Goal: Task Accomplishment & Management: Complete application form

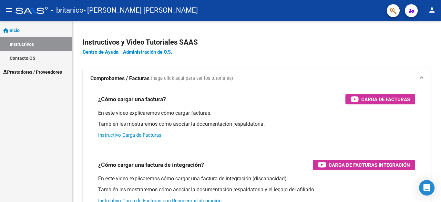
click at [55, 43] on link "Instructivos" at bounding box center [36, 44] width 72 height 14
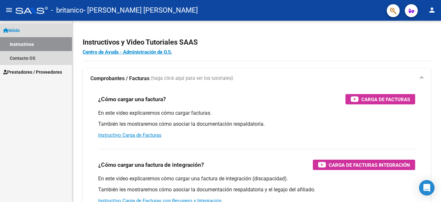
click at [24, 24] on link "Inicio" at bounding box center [36, 30] width 72 height 14
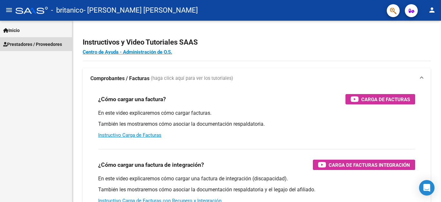
click at [25, 46] on span "Prestadores / Proveedores" at bounding box center [32, 44] width 59 height 7
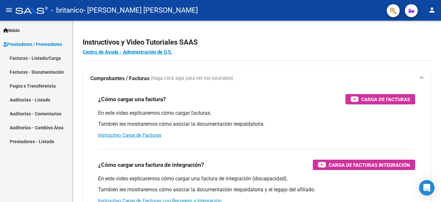
click at [38, 58] on link "Facturas - Listado/Carga" at bounding box center [36, 58] width 72 height 14
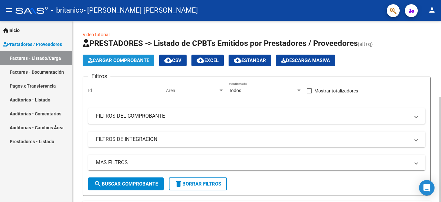
click at [108, 62] on span "Cargar Comprobante" at bounding box center [118, 60] width 61 height 6
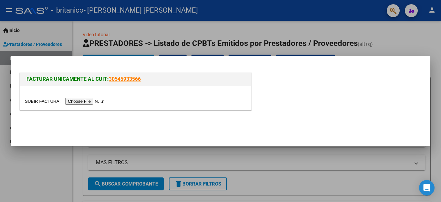
click at [75, 102] on input "file" at bounding box center [66, 101] width 82 height 7
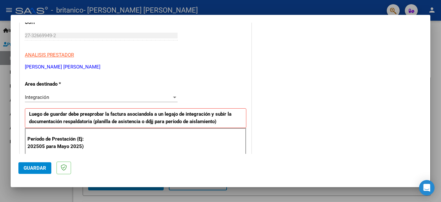
scroll to position [87, 0]
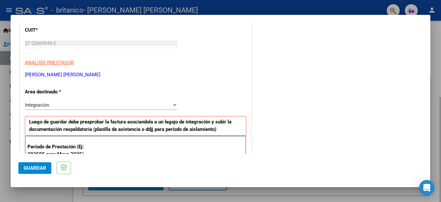
click at [434, 64] on div at bounding box center [220, 101] width 441 height 202
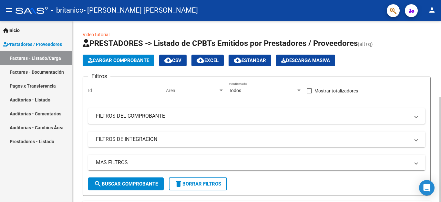
drag, startPoint x: 434, startPoint y: 62, endPoint x: 436, endPoint y: 50, distance: 12.3
click at [436, 50] on div "Video tutorial PRESTADORES -> Listado de CPBTs Emitidos por Prestadores / Prove…" at bounding box center [256, 174] width 369 height 307
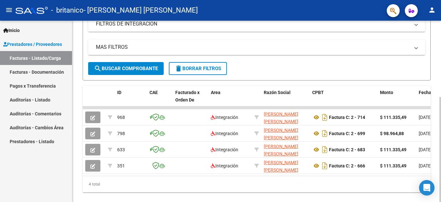
scroll to position [117, 0]
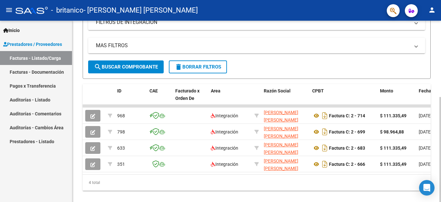
click at [439, 129] on div "Video tutorial PRESTADORES -> Listado de CPBTs Emitidos por Prestadores / Prove…" at bounding box center [257, 57] width 370 height 307
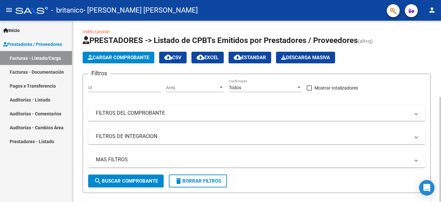
scroll to position [0, 0]
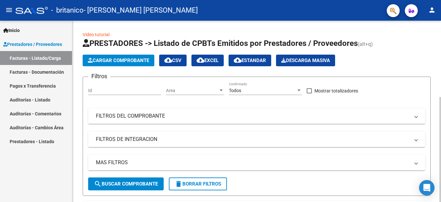
click at [441, 97] on div at bounding box center [440, 149] width 2 height 105
click at [109, 60] on span "Cargar Comprobante" at bounding box center [118, 60] width 61 height 6
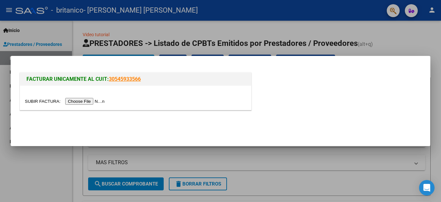
click at [89, 103] on input "file" at bounding box center [66, 101] width 82 height 7
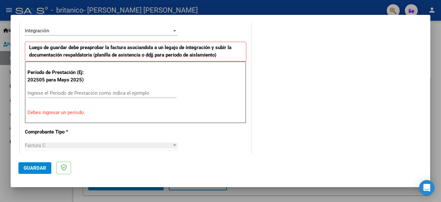
scroll to position [162, 0]
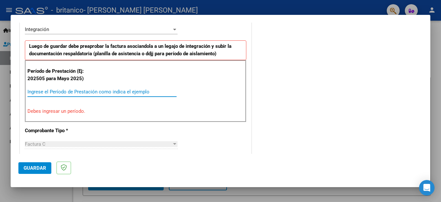
click at [56, 93] on input "Ingrese el Período de Prestación como indica el ejemplo" at bounding box center [101, 92] width 149 height 6
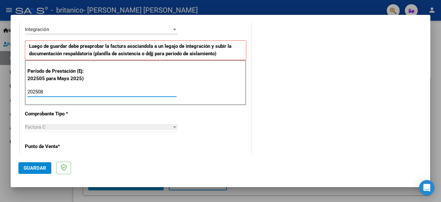
type input "202508"
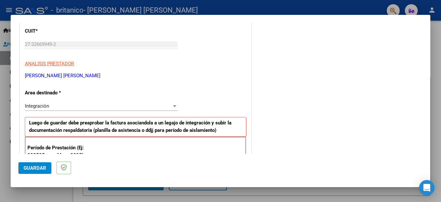
scroll to position [92, 0]
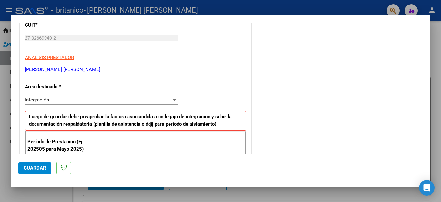
click at [174, 101] on div at bounding box center [175, 99] width 6 height 5
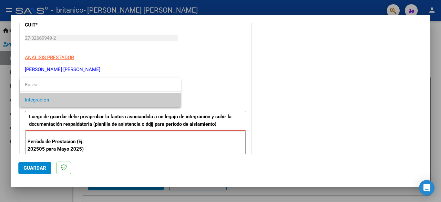
click at [100, 97] on span "Integración" at bounding box center [100, 100] width 151 height 15
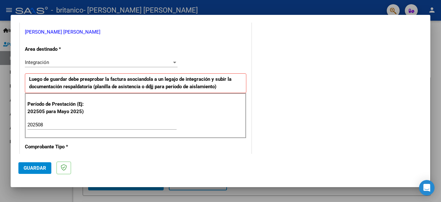
scroll to position [133, 0]
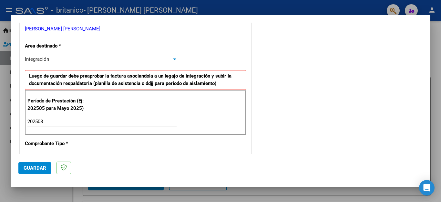
click at [172, 59] on div at bounding box center [175, 59] width 6 height 5
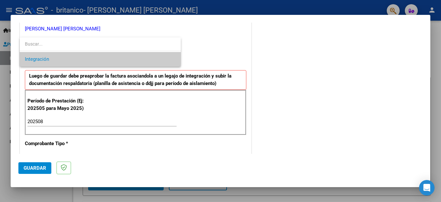
click at [154, 60] on span "Integración" at bounding box center [100, 59] width 151 height 15
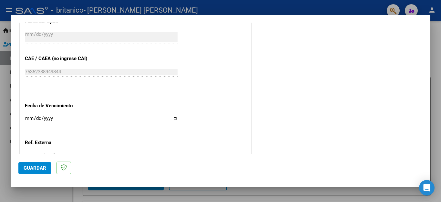
scroll to position [429, 0]
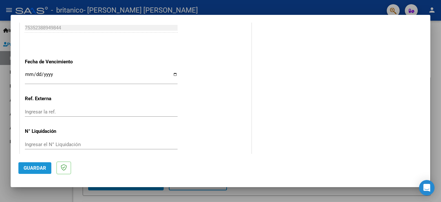
click at [29, 164] on button "Guardar" at bounding box center [34, 168] width 33 height 12
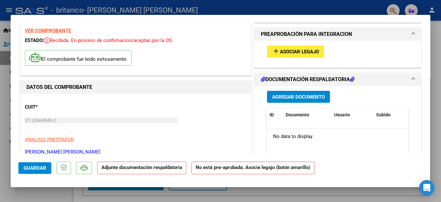
scroll to position [0, 0]
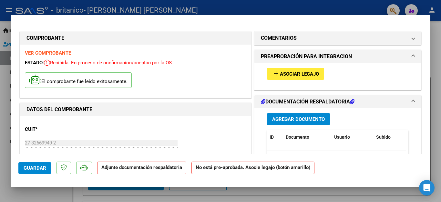
click at [284, 72] on span "Asociar Legajo" at bounding box center [299, 74] width 39 height 6
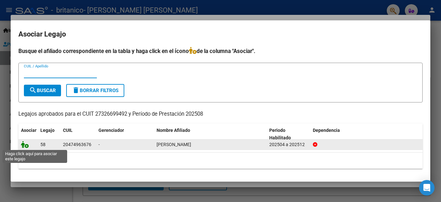
click at [25, 143] on icon at bounding box center [25, 144] width 8 height 7
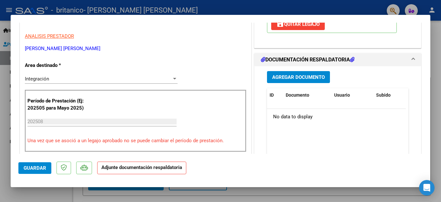
scroll to position [128, 0]
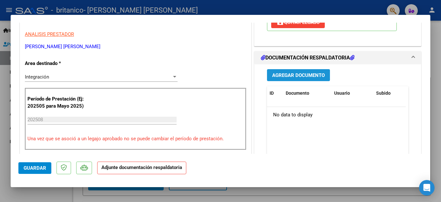
click at [294, 74] on span "Agregar Documento" at bounding box center [298, 75] width 53 height 6
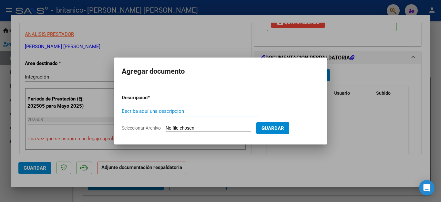
click at [128, 110] on input "Escriba aquí una descripcion" at bounding box center [190, 111] width 136 height 6
type input "Planilla de asistencia"
click at [215, 127] on input "Seleccionar Archivo" at bounding box center [209, 128] width 86 height 6
type input "C:\fakepath\planilla de asistencia [DATE] [PERSON_NAME].pdf"
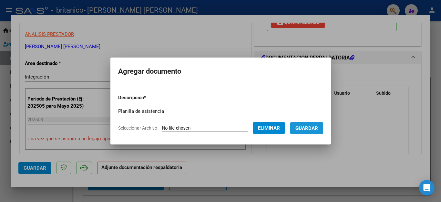
click at [306, 130] on span "Guardar" at bounding box center [306, 128] width 23 height 6
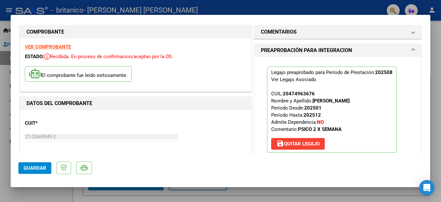
scroll to position [0, 0]
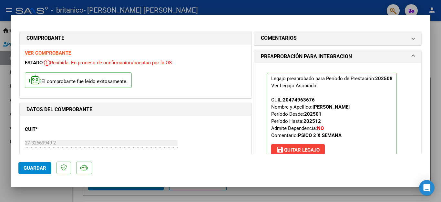
click at [30, 169] on span "Guardar" at bounding box center [35, 168] width 23 height 6
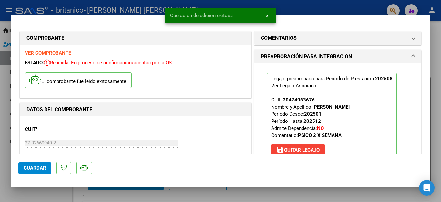
click at [439, 90] on div at bounding box center [220, 101] width 441 height 202
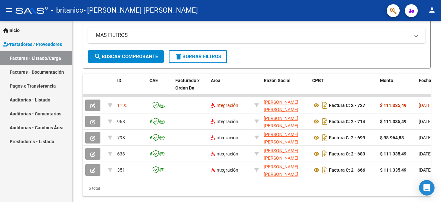
scroll to position [128, 0]
click at [441, 160] on div at bounding box center [440, 152] width 2 height 100
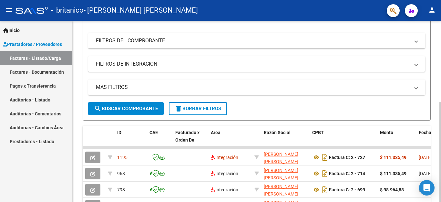
scroll to position [74, 0]
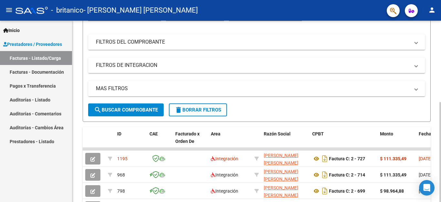
click at [441, 102] on div at bounding box center [440, 152] width 2 height 100
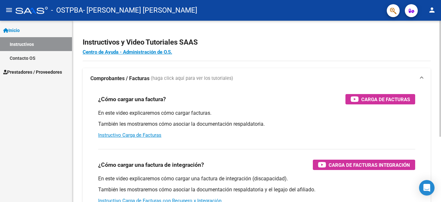
click at [441, 19] on div "menu - OSTPBA - [PERSON_NAME] [PERSON_NAME] person Inicio Instructivos Contacto…" at bounding box center [220, 101] width 441 height 202
click at [26, 71] on span "Prestadores / Proveedores" at bounding box center [32, 71] width 59 height 7
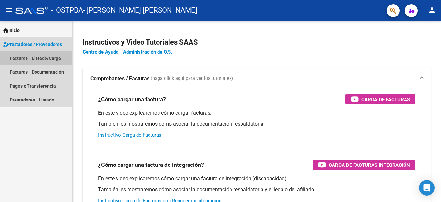
click at [30, 56] on link "Facturas - Listado/Carga" at bounding box center [36, 58] width 72 height 14
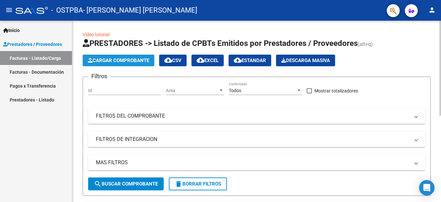
click at [121, 56] on button "Cargar Comprobante" at bounding box center [119, 61] width 72 height 12
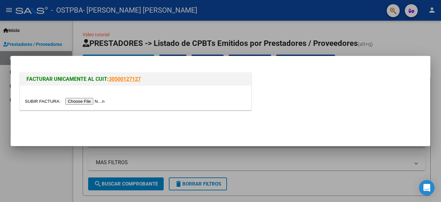
click at [78, 99] on input "file" at bounding box center [66, 101] width 82 height 7
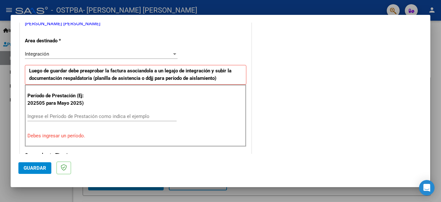
scroll to position [126, 0]
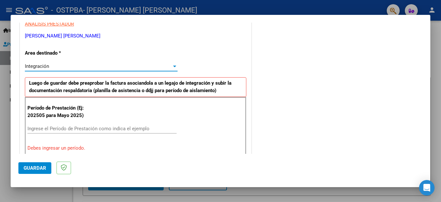
click at [173, 67] on div at bounding box center [174, 67] width 3 height 2
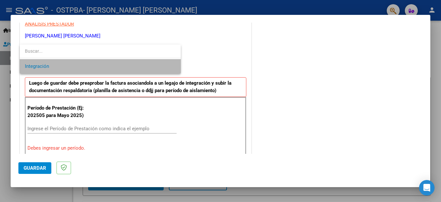
click at [116, 70] on span "Integración" at bounding box center [100, 66] width 151 height 15
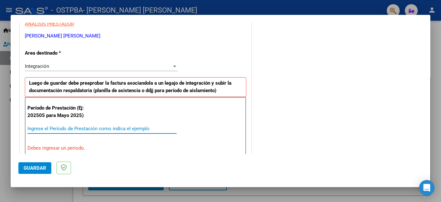
click at [52, 127] on input "Ingrese el Período de Prestación como indica el ejemplo" at bounding box center [101, 129] width 149 height 6
type input "0"
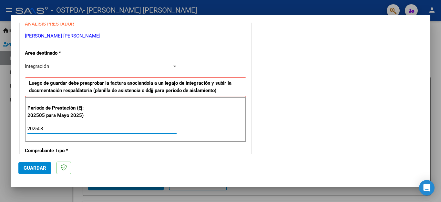
type input "202508"
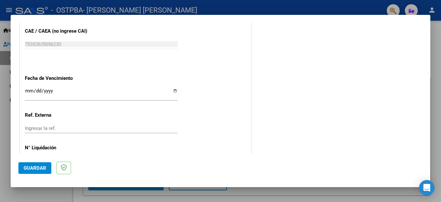
scroll to position [429, 0]
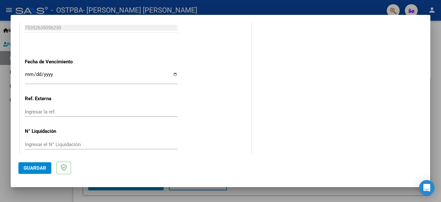
click at [24, 170] on span "Guardar" at bounding box center [35, 168] width 23 height 6
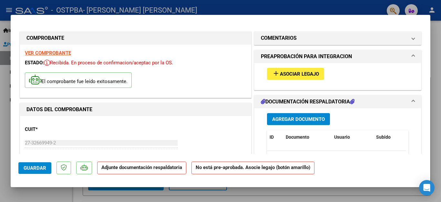
click at [314, 70] on button "add Asociar Legajo" at bounding box center [295, 74] width 57 height 12
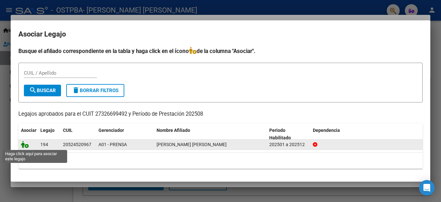
click at [23, 144] on icon at bounding box center [25, 144] width 8 height 7
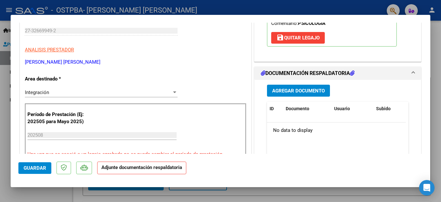
scroll to position [113, 0]
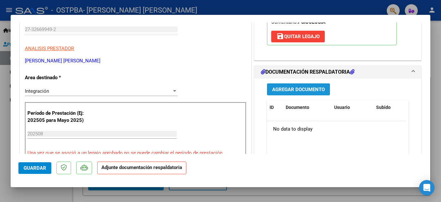
click at [284, 91] on span "Agregar Documento" at bounding box center [298, 90] width 53 height 6
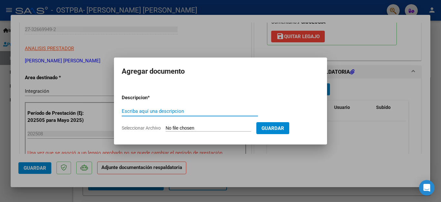
click at [139, 112] on input "Escriba aquí una descripcion" at bounding box center [190, 111] width 136 height 6
type input "Planilla de asistencia"
click at [178, 129] on input "Seleccionar Archivo" at bounding box center [209, 128] width 86 height 6
type input "C:\fakepath\planilla de asistencia agosto 2025 german autieri.pdf"
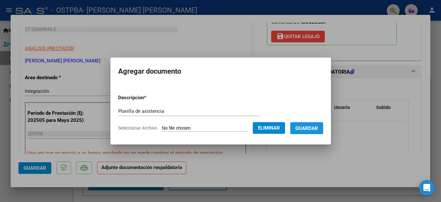
click at [303, 128] on span "Guardar" at bounding box center [306, 128] width 23 height 6
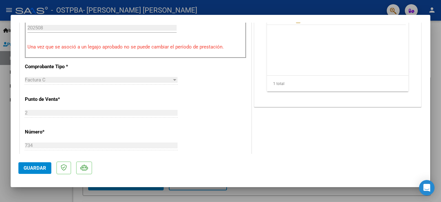
scroll to position [222, 0]
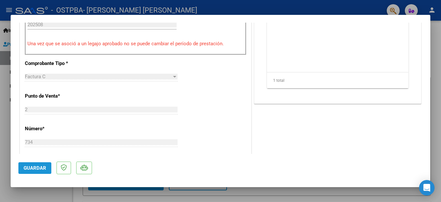
click at [45, 168] on span "Guardar" at bounding box center [35, 168] width 23 height 6
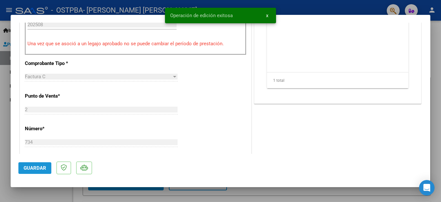
click at [22, 170] on button "Guardar" at bounding box center [34, 168] width 33 height 12
click at [441, 48] on div at bounding box center [220, 101] width 441 height 202
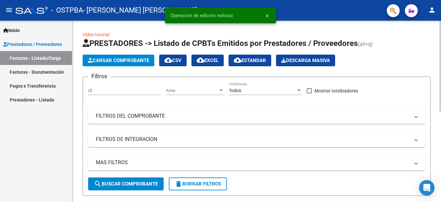
drag, startPoint x: 439, startPoint y: 40, endPoint x: 440, endPoint y: 50, distance: 9.5
click at [440, 50] on div "Video tutorial PRESTADORES -> Listado de CPBTs Emitidos por Prestadores / Prove…" at bounding box center [257, 199] width 370 height 356
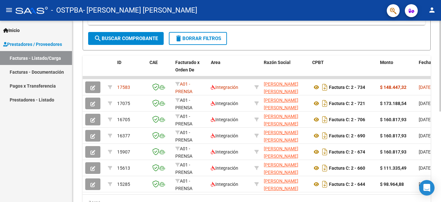
scroll to position [147, 0]
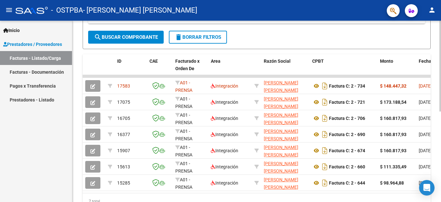
click at [441, 111] on div at bounding box center [440, 66] width 2 height 91
click at [434, 38] on div "Video tutorial PRESTADORES -> Listado de CPBTs Emitidos por Prestadores / Prove…" at bounding box center [256, 52] width 369 height 356
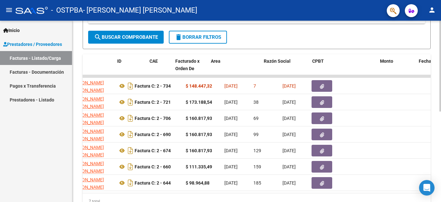
scroll to position [0, 0]
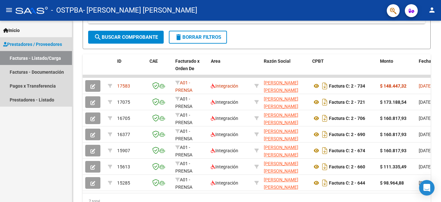
click at [37, 47] on span "Prestadores / Proveedores" at bounding box center [32, 44] width 59 height 7
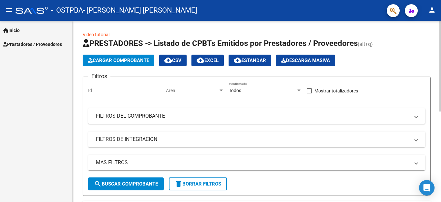
click at [441, 8] on div "menu - OSTPBA - GUEVARA MARIA VERONICA person Inicio Instructivos Contacto OS P…" at bounding box center [220, 101] width 441 height 202
click at [17, 25] on link "Inicio" at bounding box center [36, 30] width 72 height 14
